Goal: Information Seeking & Learning: Learn about a topic

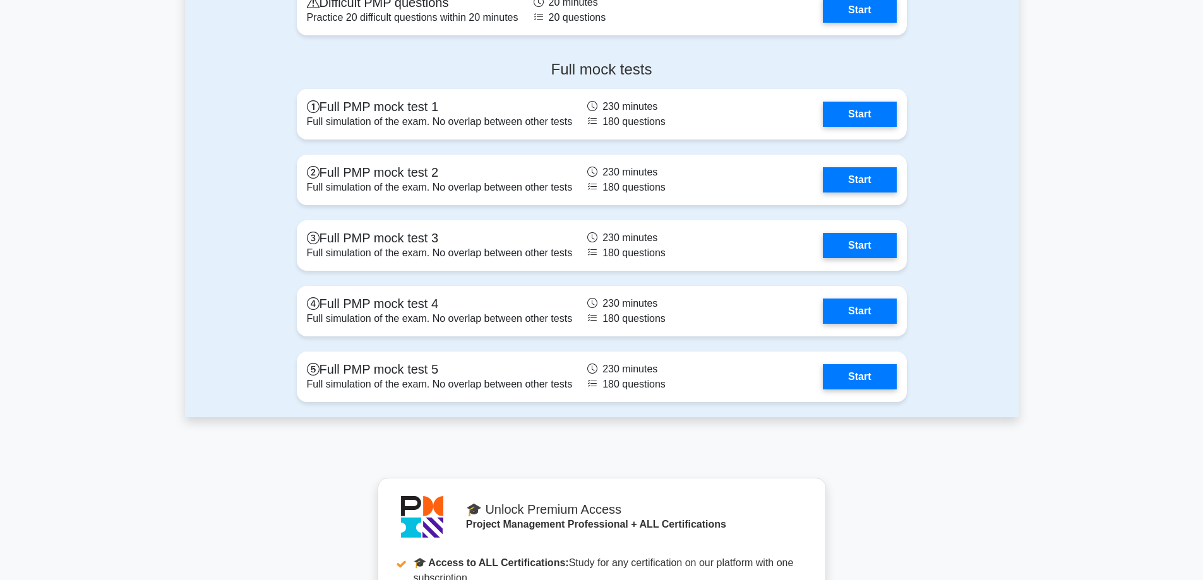
scroll to position [3599, 0]
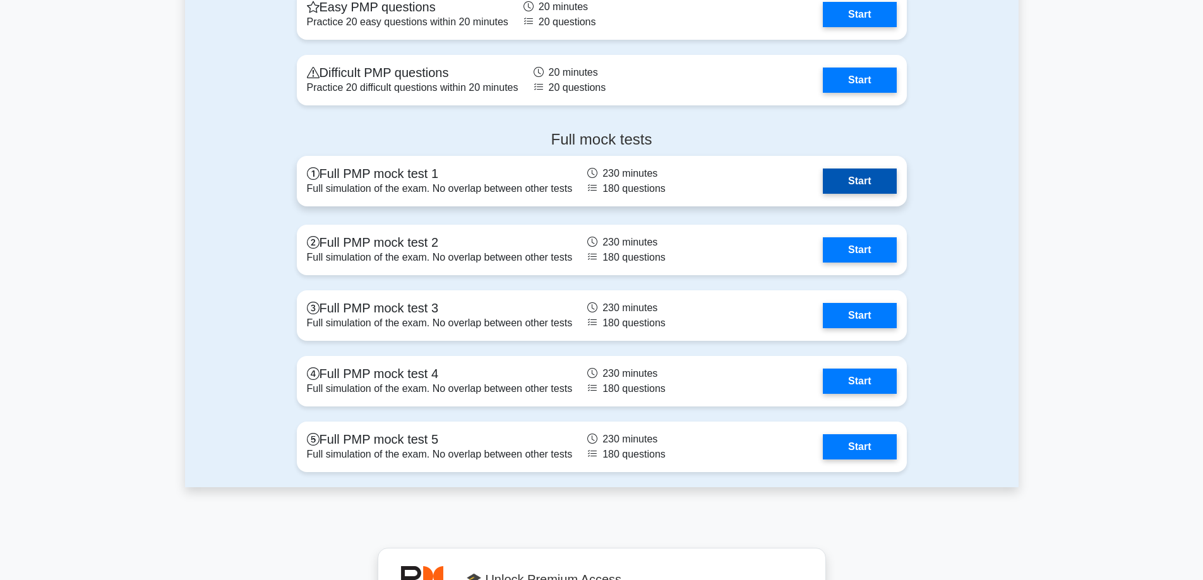
click at [823, 193] on link "Start" at bounding box center [859, 181] width 73 height 25
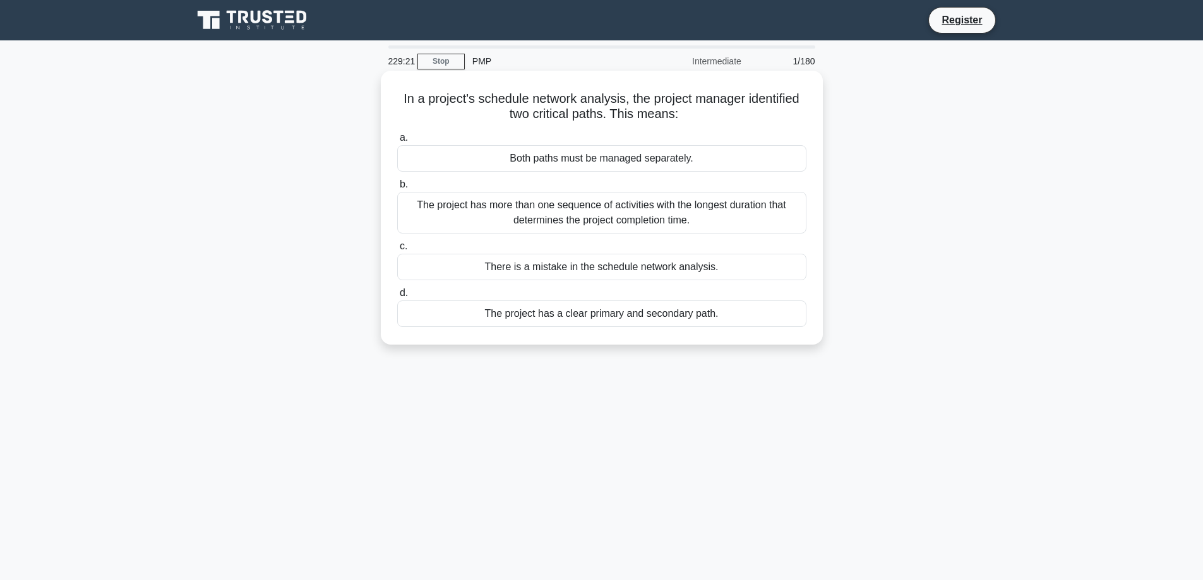
click at [626, 318] on div "The project has a clear primary and secondary path." at bounding box center [601, 314] width 409 height 27
click at [397, 297] on input "d. The project has a clear primary and secondary path." at bounding box center [397, 293] width 0 height 8
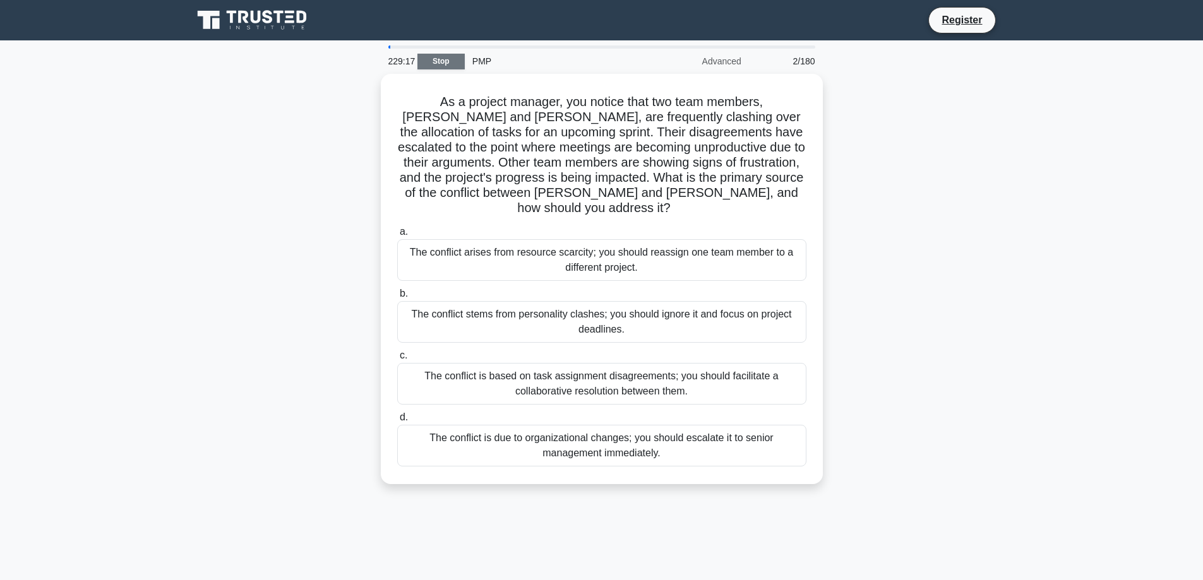
click at [441, 56] on link "Stop" at bounding box center [440, 62] width 47 height 16
